Goal: Use online tool/utility: Use online tool/utility

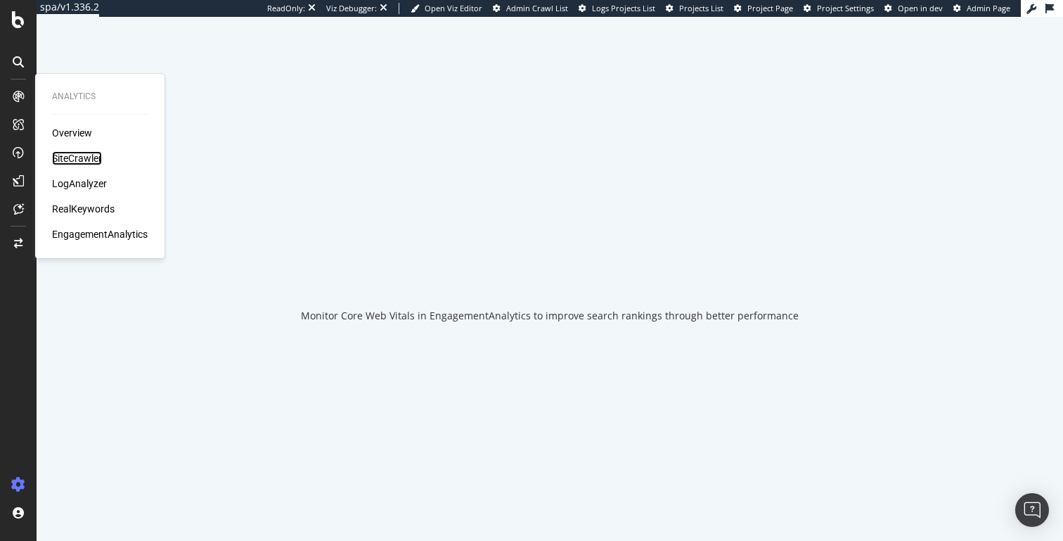
click at [65, 157] on div "SiteCrawler" at bounding box center [77, 158] width 50 height 14
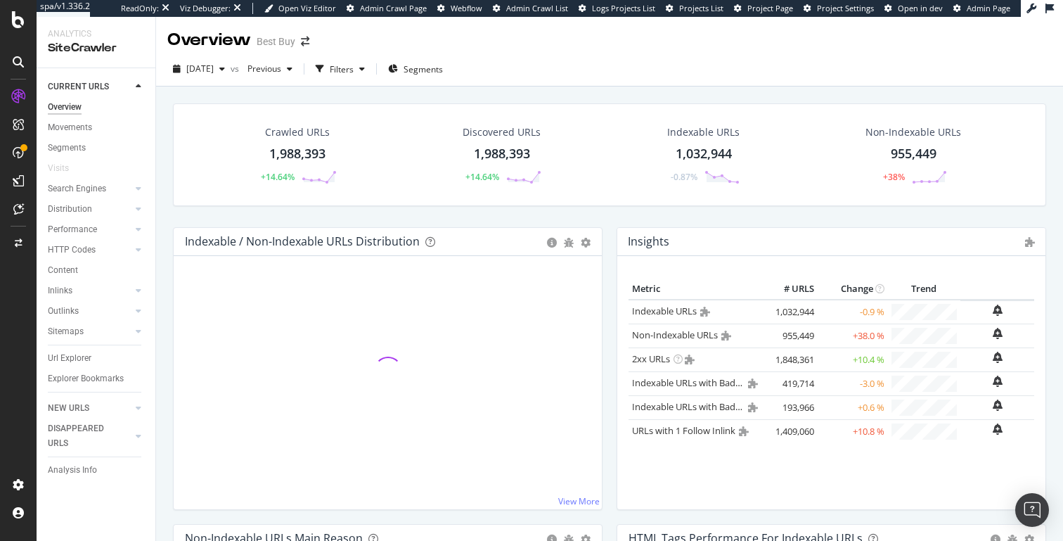
click at [380, 48] on div "Overview Best Buy" at bounding box center [609, 34] width 907 height 35
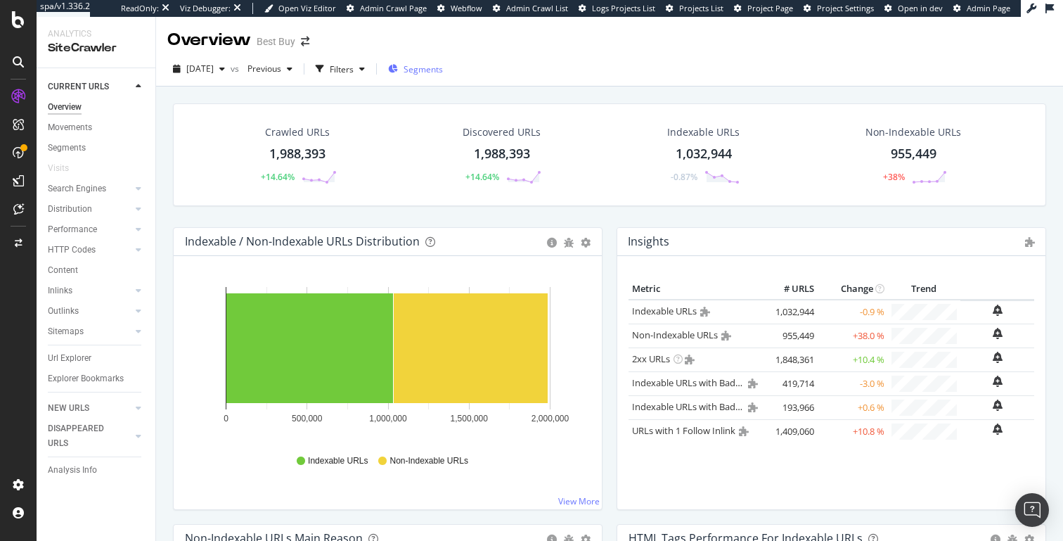
click at [443, 77] on div "Segments" at bounding box center [415, 68] width 55 height 21
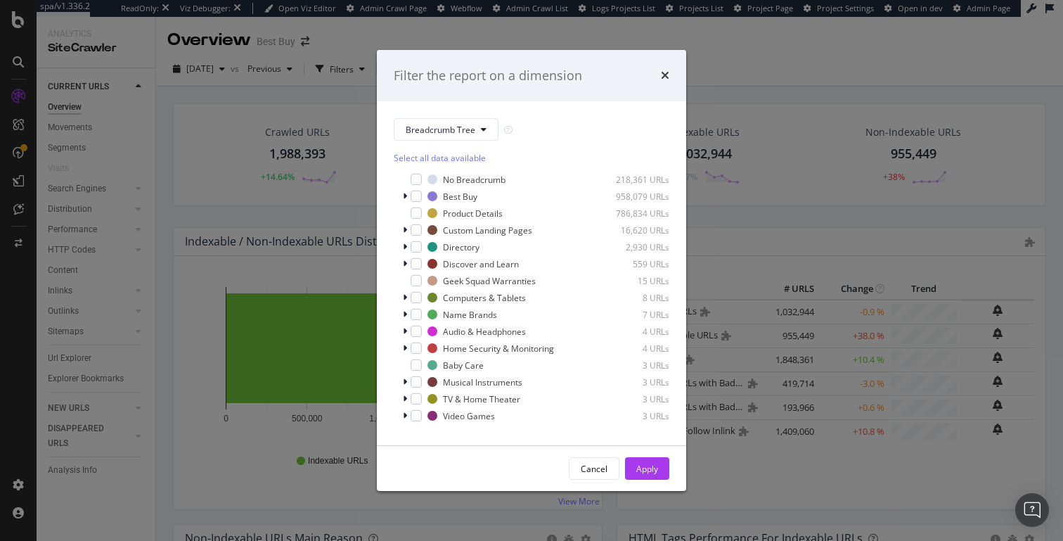
click at [432, 145] on div "Select all data available No Breadcrumb 218,361 URLs Best Buy 958,079 URLs Prod…" at bounding box center [532, 284] width 276 height 287
click at [400, 229] on div "Custom Landing Pages 16,620 URLs" at bounding box center [532, 230] width 276 height 14
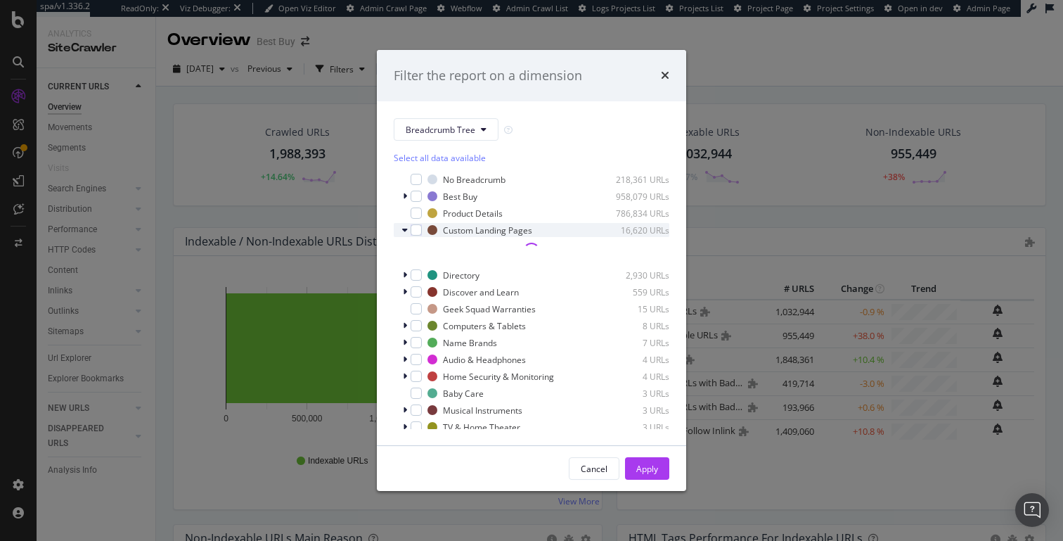
click at [401, 228] on div "Custom Landing Pages 16,620 URLs" at bounding box center [532, 230] width 276 height 14
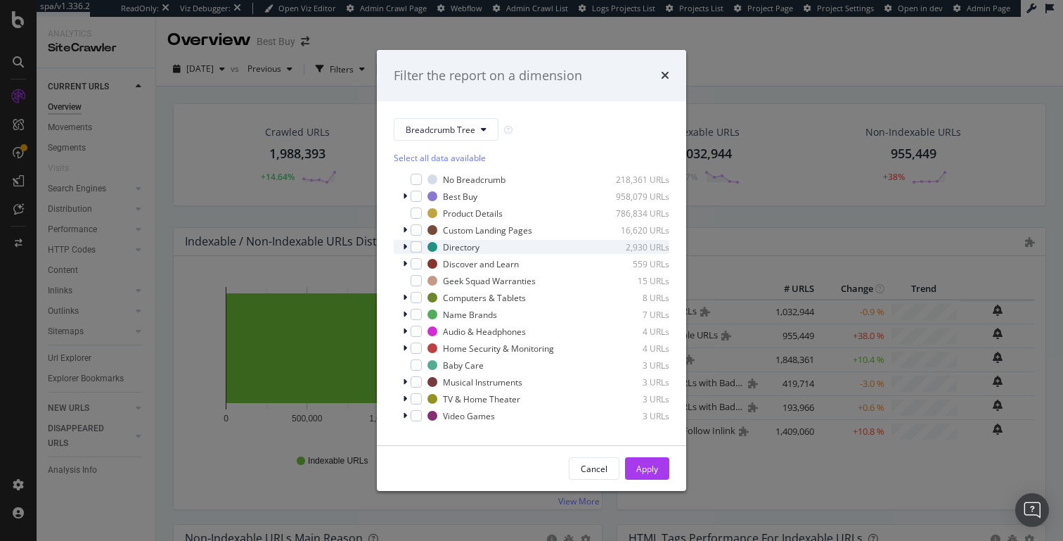
click at [406, 250] on icon "modal" at bounding box center [405, 246] width 4 height 8
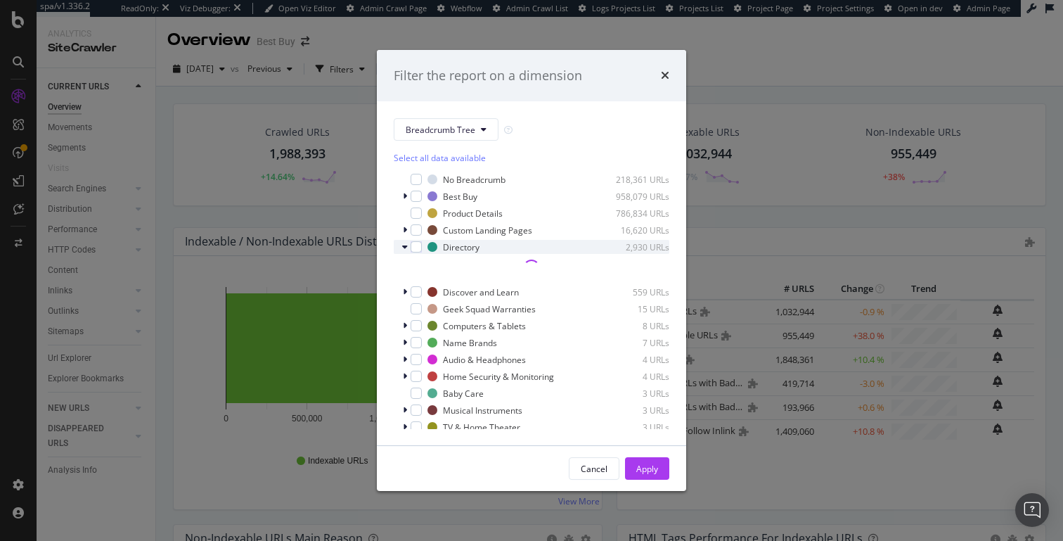
click at [406, 250] on icon "modal" at bounding box center [405, 246] width 6 height 8
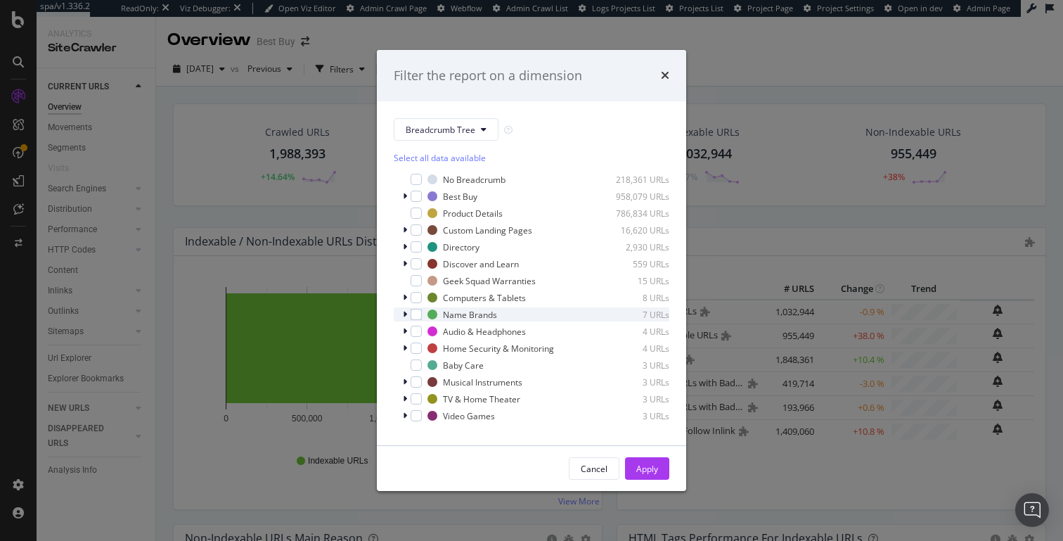
click at [403, 318] on icon "modal" at bounding box center [405, 314] width 4 height 8
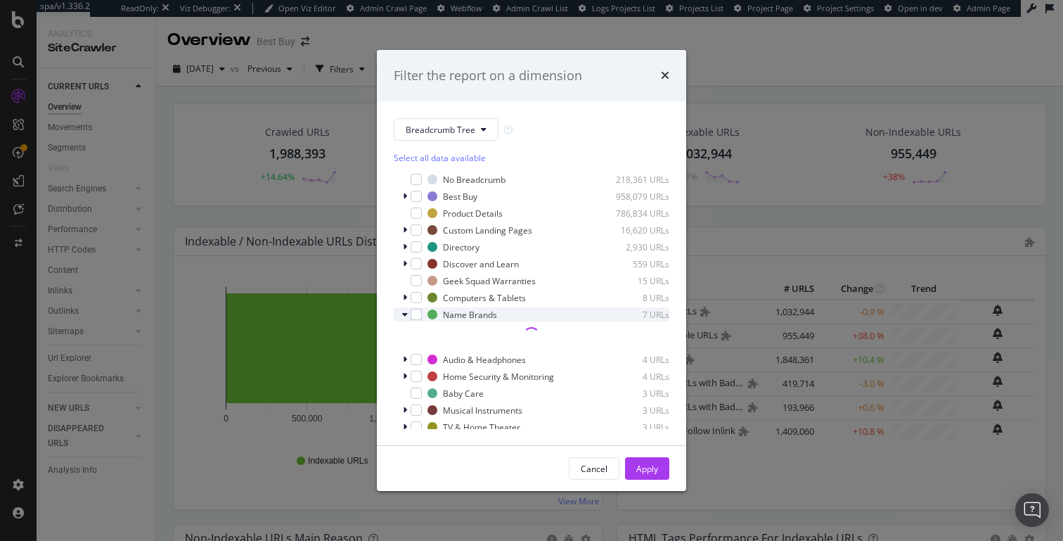
click at [403, 318] on icon "modal" at bounding box center [405, 314] width 6 height 8
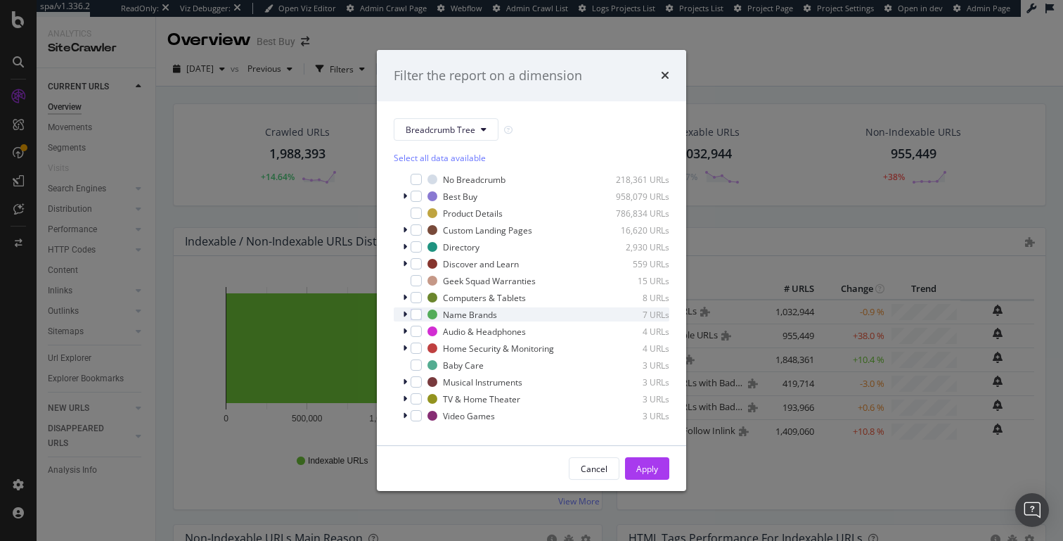
click at [408, 312] on div "modal" at bounding box center [406, 314] width 8 height 14
click at [408, 296] on div "modal" at bounding box center [406, 297] width 8 height 14
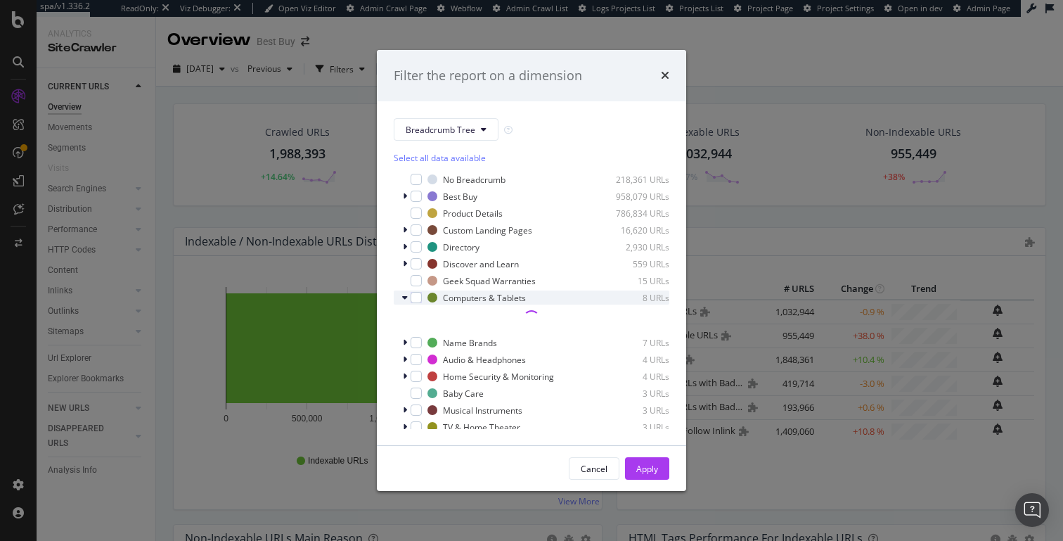
click at [408, 296] on div "modal" at bounding box center [406, 297] width 8 height 14
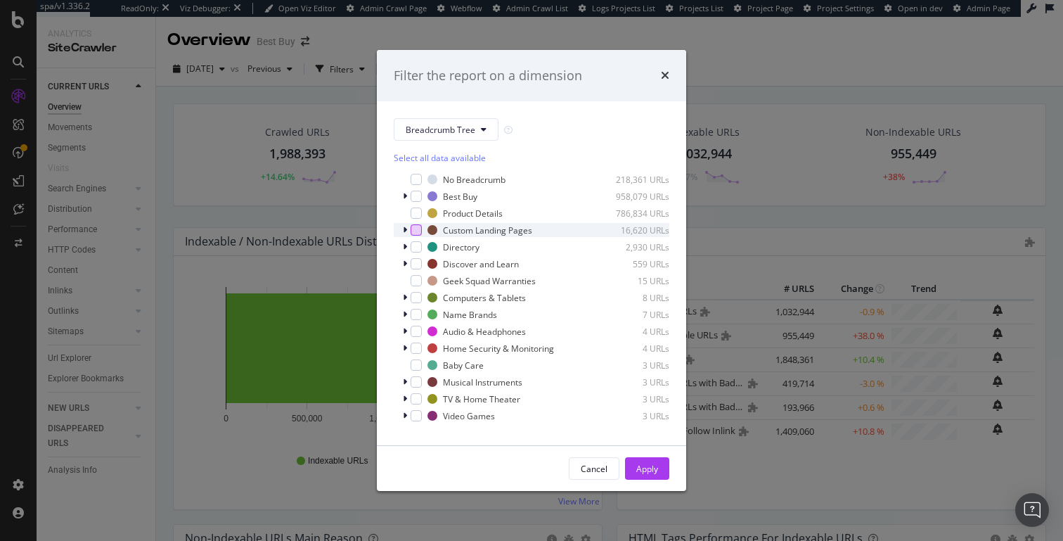
click at [411, 233] on div "modal" at bounding box center [415, 229] width 11 height 11
click at [409, 232] on div "modal" at bounding box center [406, 230] width 8 height 14
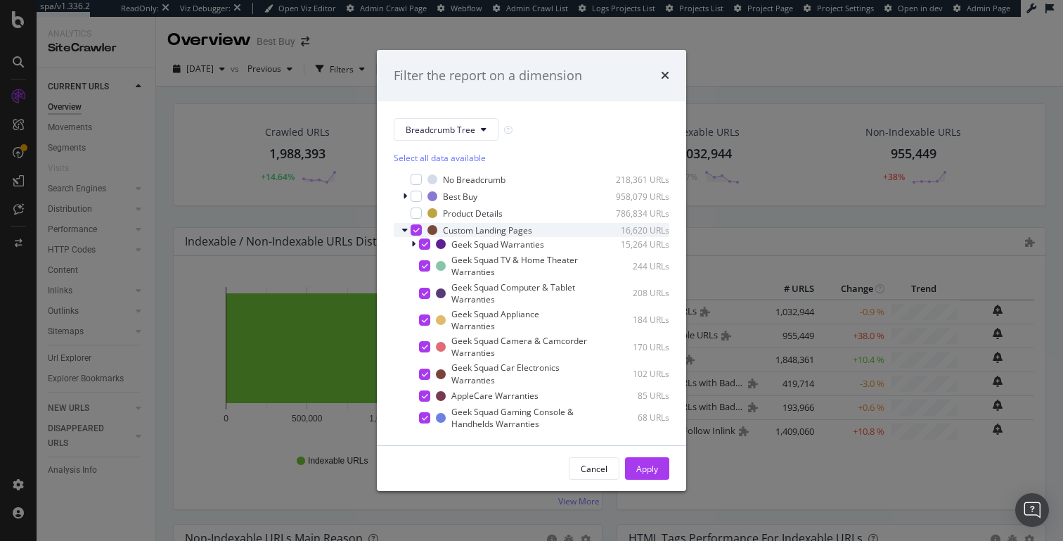
click at [415, 232] on icon "modal" at bounding box center [416, 229] width 6 height 7
click at [434, 134] on span "Breadcrumb Tree" at bounding box center [441, 130] width 70 height 12
click at [531, 117] on div "Breadcrumb Tree Select all data available No Breadcrumb 218,361 URLs Best Buy 9…" at bounding box center [531, 273] width 309 height 344
click at [404, 230] on icon "modal" at bounding box center [405, 230] width 6 height 8
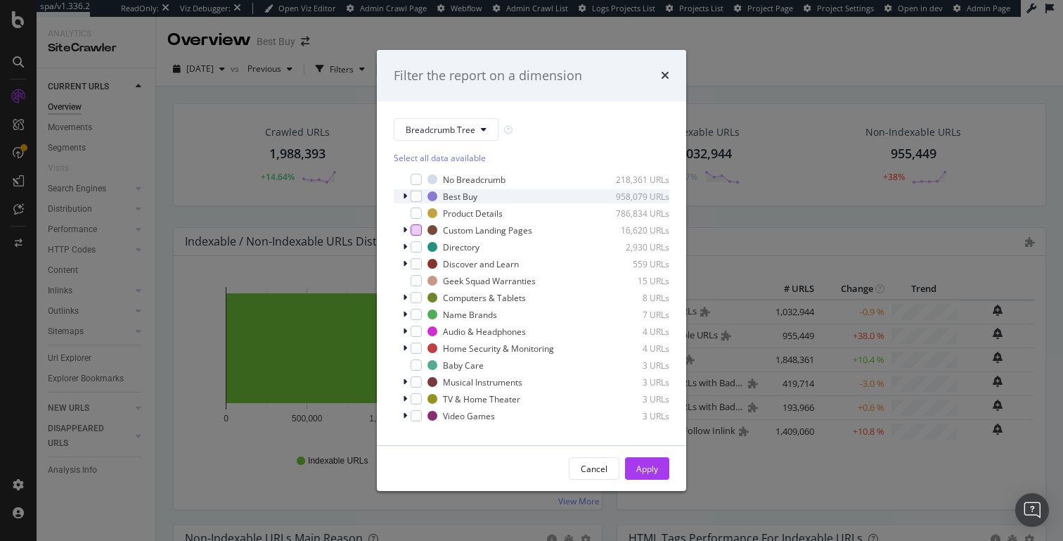
click at [405, 193] on icon "modal" at bounding box center [405, 196] width 4 height 8
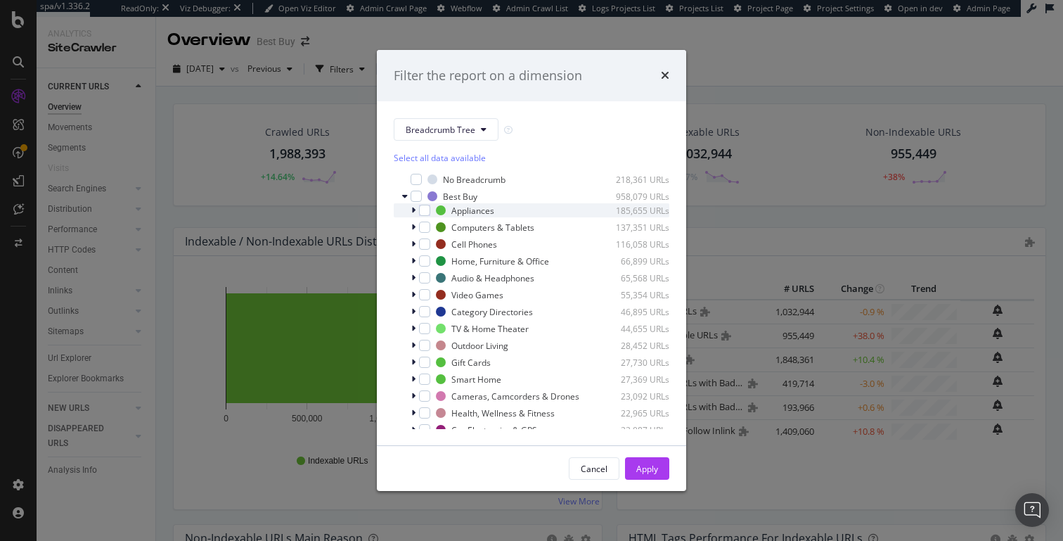
click at [415, 211] on div "modal" at bounding box center [414, 210] width 8 height 14
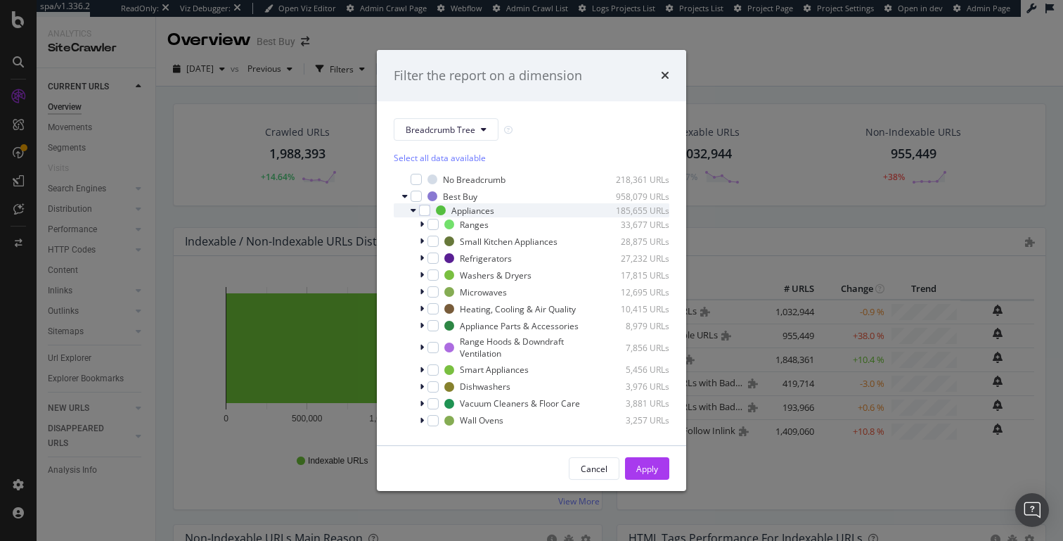
click at [414, 211] on icon "modal" at bounding box center [413, 210] width 6 height 8
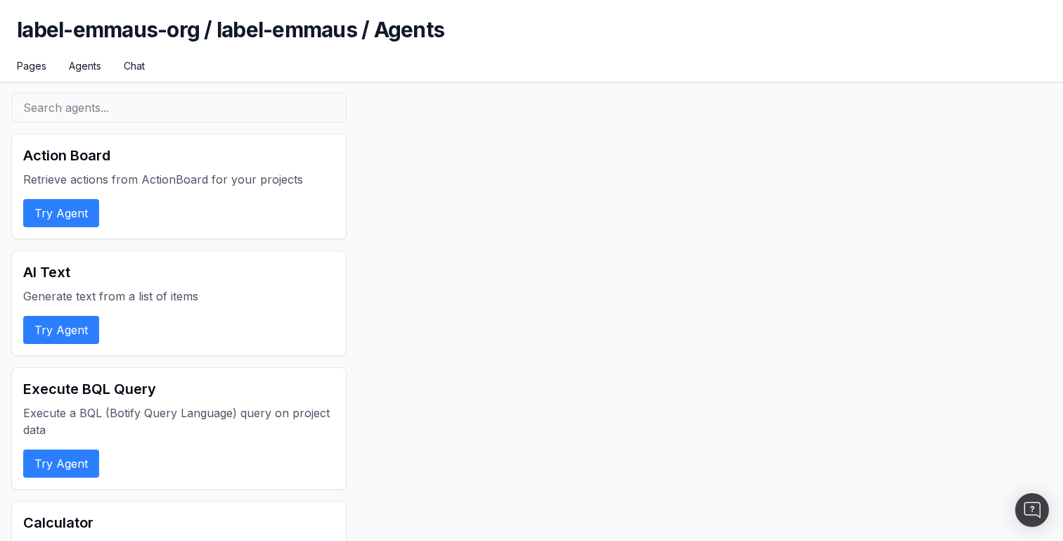
click at [60, 325] on button "Try Agent" at bounding box center [61, 330] width 76 height 28
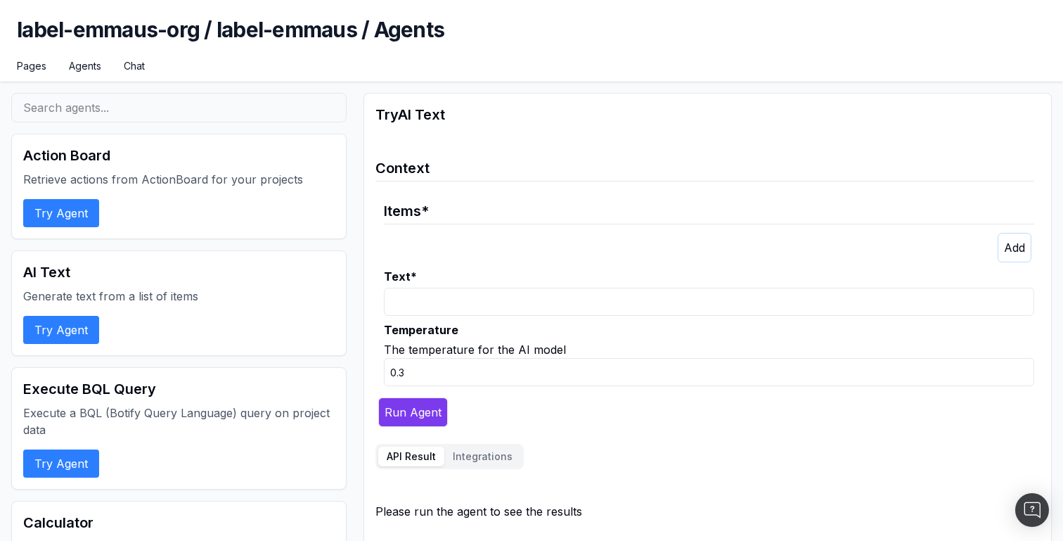
click at [415, 296] on input "Text *" at bounding box center [709, 301] width 650 height 28
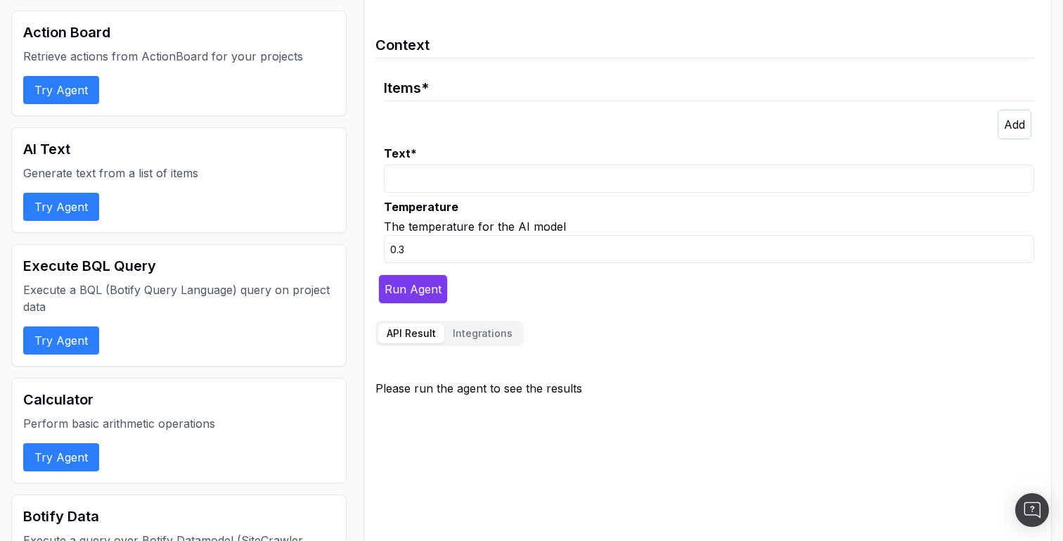
scroll to position [123, 0]
drag, startPoint x: 423, startPoint y: 179, endPoint x: 650, endPoint y: 181, distance: 227.0
click at [650, 181] on input "extract all categories from the menu" at bounding box center [709, 178] width 650 height 28
type input "extract category level 1 from th"
click at [1006, 127] on icon "button" at bounding box center [1014, 124] width 21 height 14
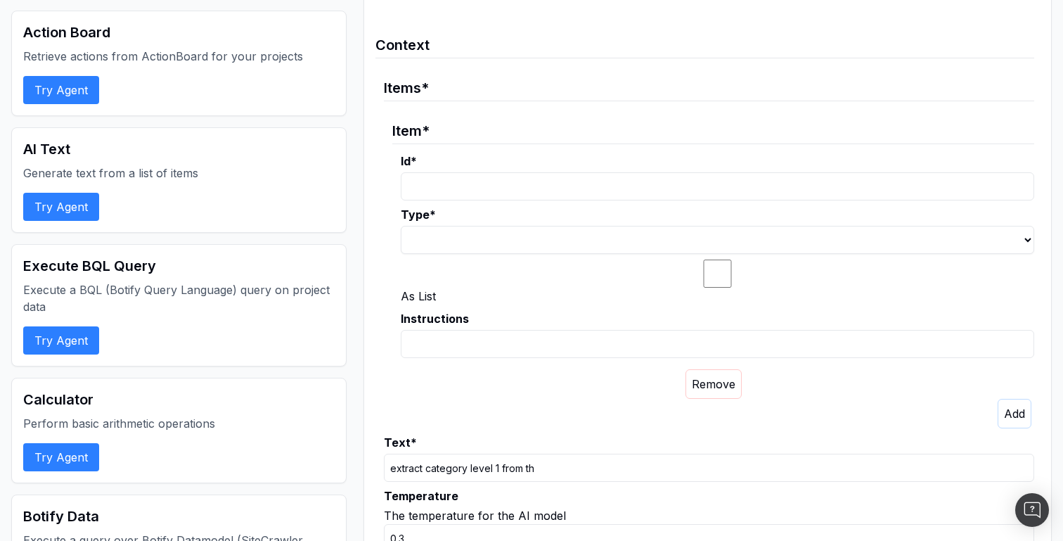
scroll to position [213, 0]
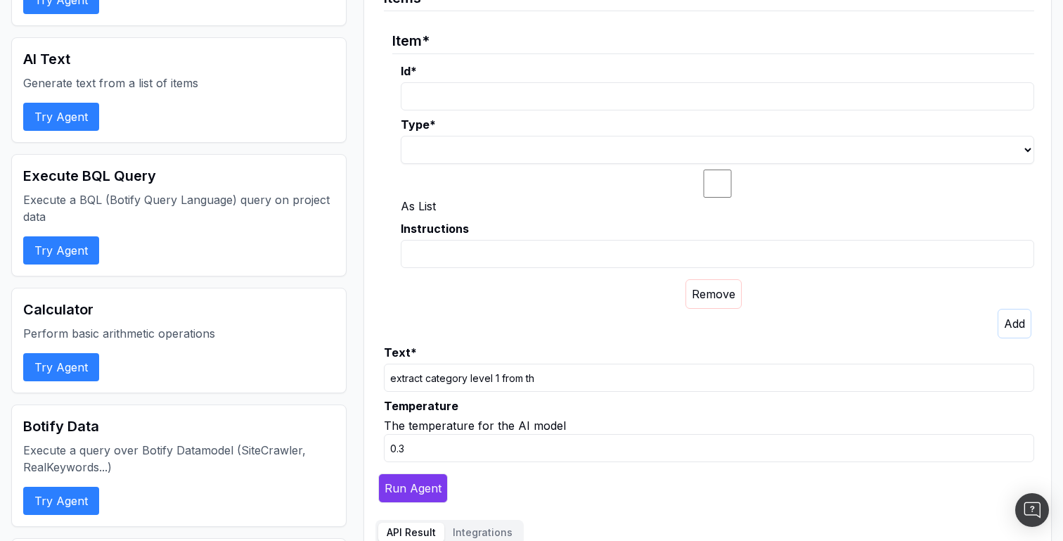
click at [463, 377] on input "extract category level 1 from th" at bounding box center [709, 377] width 650 height 28
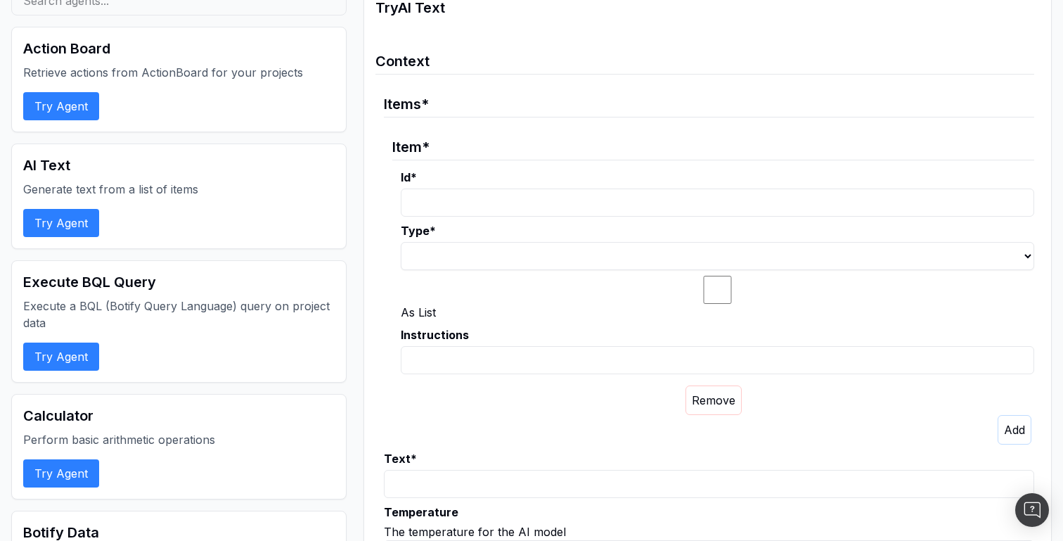
scroll to position [0, 0]
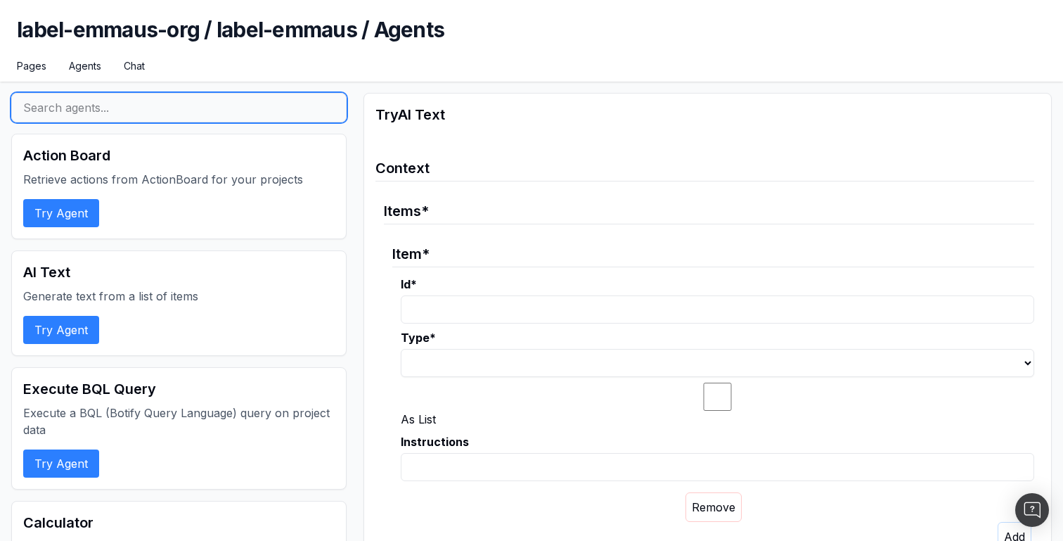
click at [54, 103] on input "text" at bounding box center [178, 108] width 335 height 30
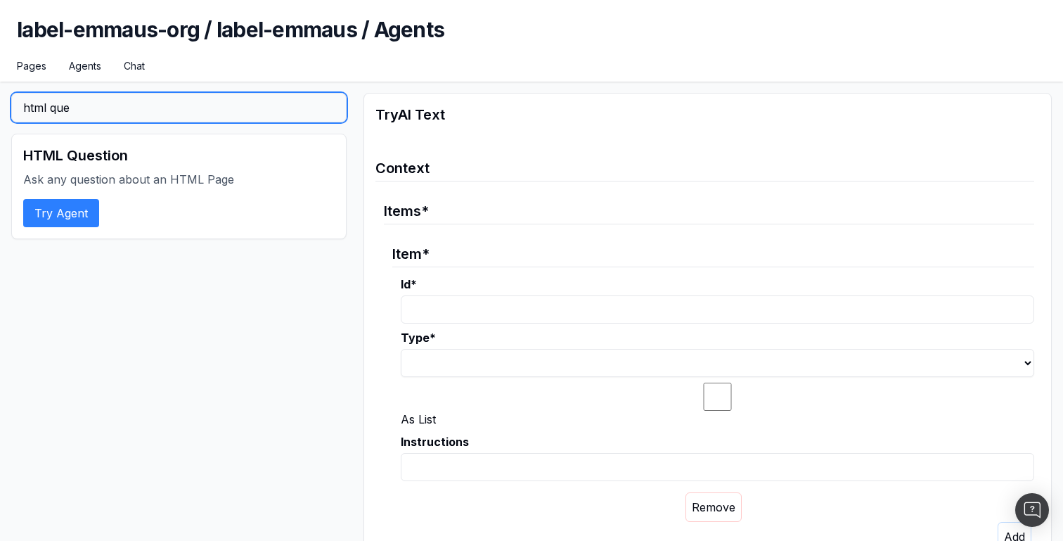
type input "html que"
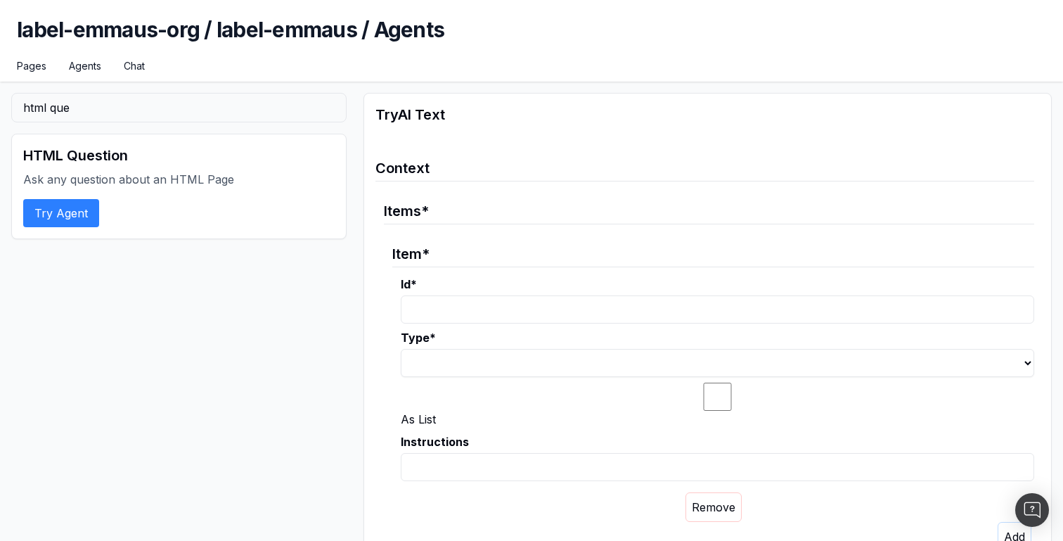
click at [56, 213] on button "Try Agent" at bounding box center [61, 213] width 76 height 28
